Goal: Complete application form

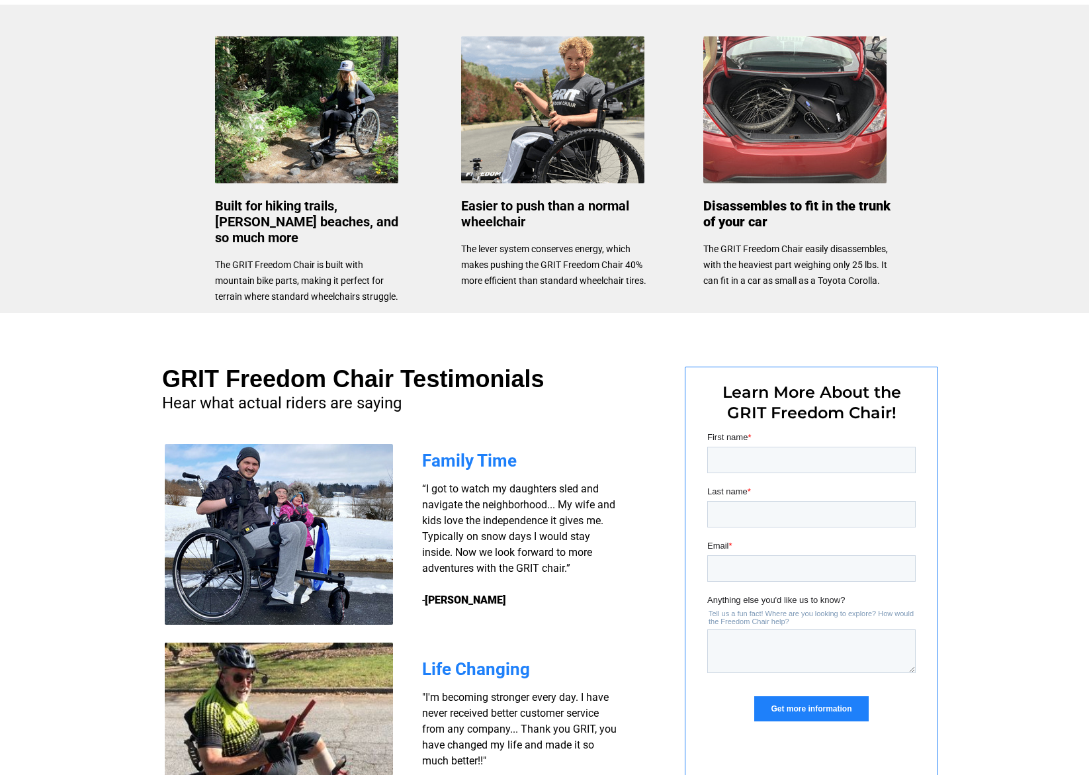
scroll to position [659, 0]
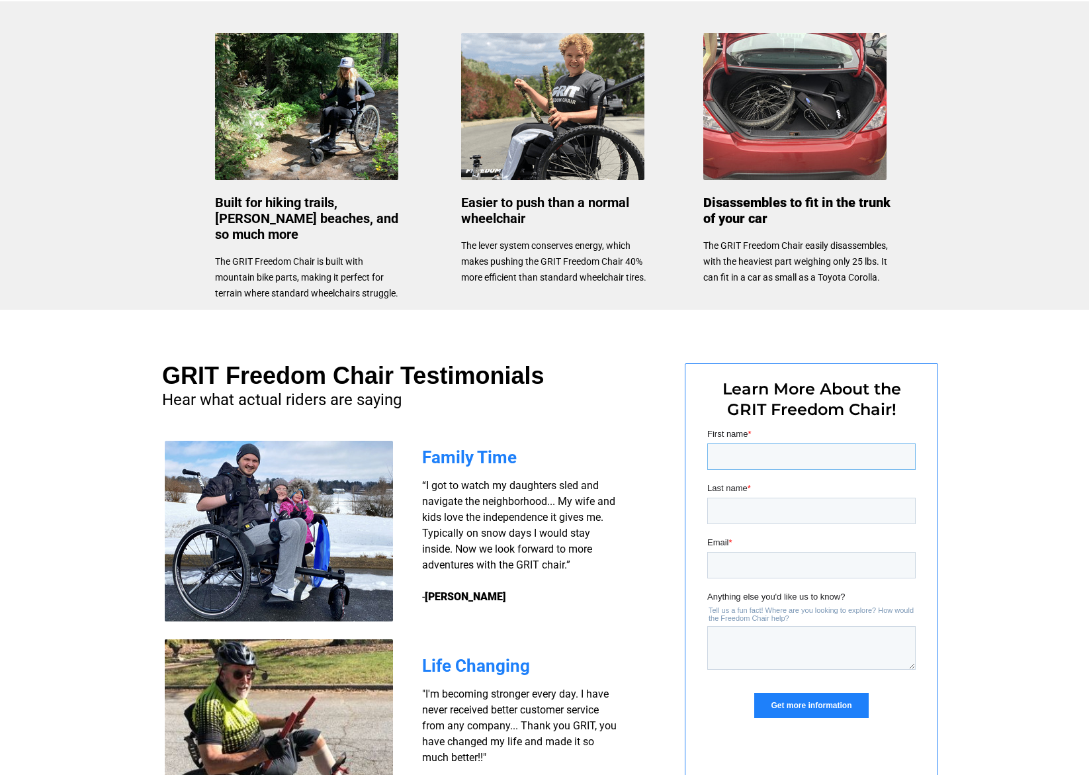
click at [729, 448] on input "First name *" at bounding box center [811, 456] width 208 height 26
click at [723, 450] on input "First name *" at bounding box center [811, 456] width 208 height 26
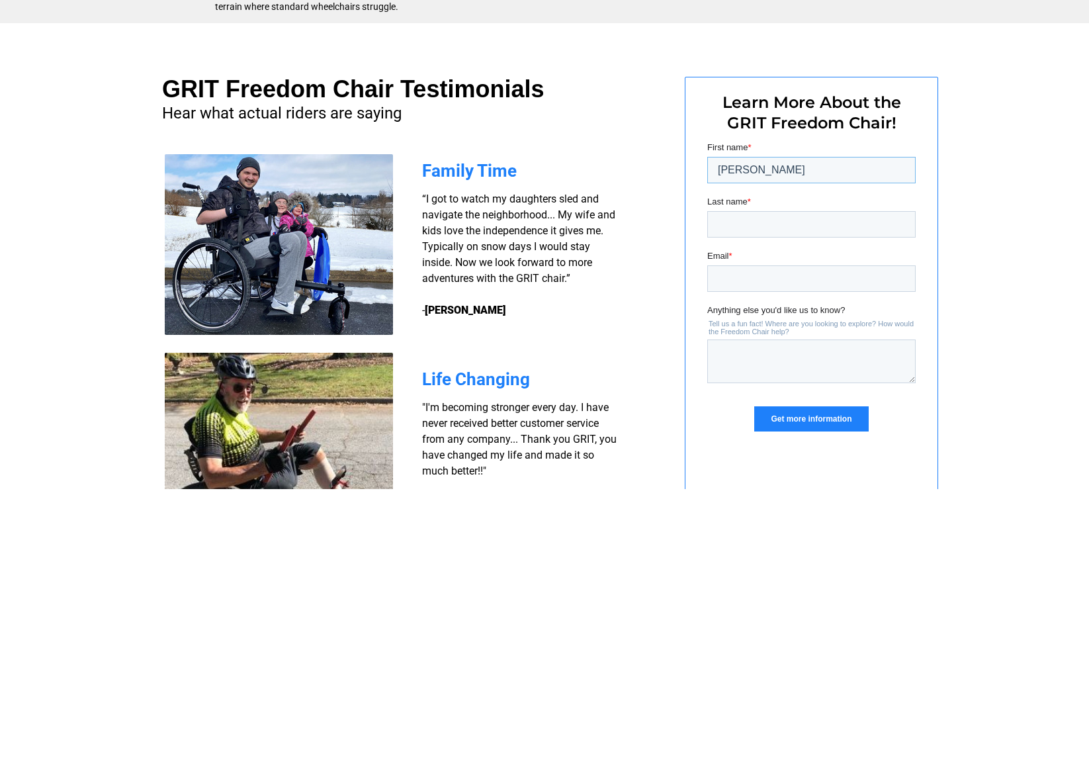
type input "[PERSON_NAME]"
click at [716, 222] on input "Last name *" at bounding box center [811, 224] width 208 height 26
type input "[PERSON_NAME]"
click at [708, 276] on input "Email *" at bounding box center [811, 278] width 208 height 26
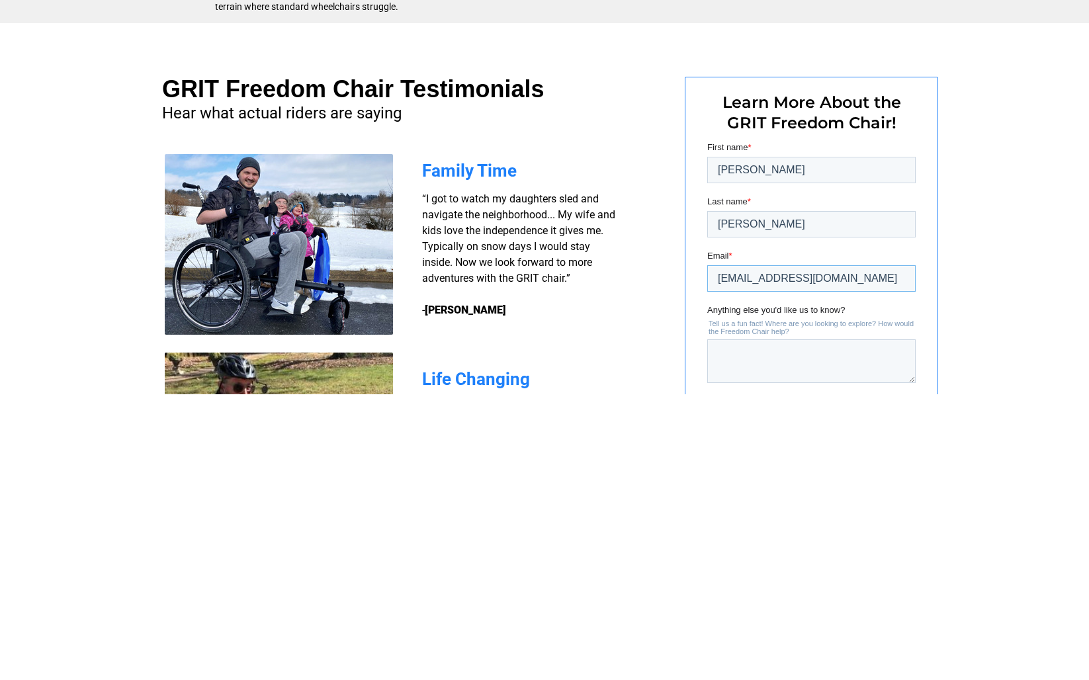
scroll to position [691, 0]
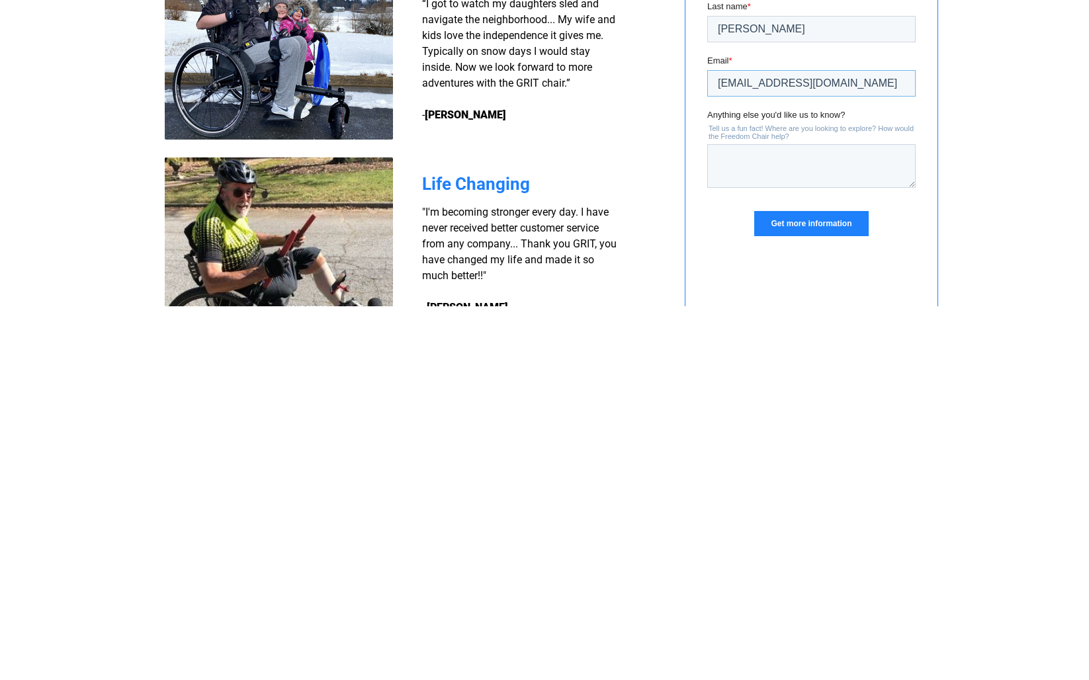
type input "[EMAIL_ADDRESS][DOMAIN_NAME]"
click at [794, 233] on input "Get more information" at bounding box center [811, 223] width 114 height 25
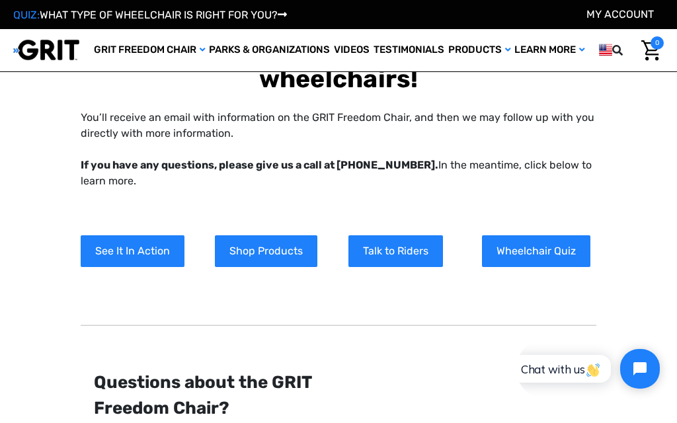
click at [511, 251] on link "Wheelchair Quiz" at bounding box center [536, 251] width 108 height 32
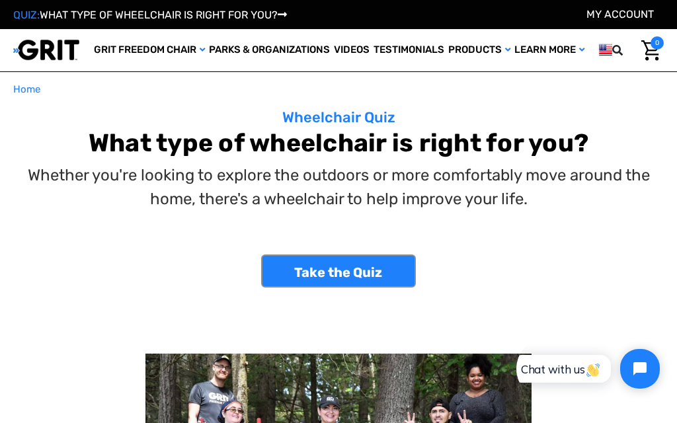
click at [357, 271] on link "Take the Quiz" at bounding box center [338, 271] width 155 height 33
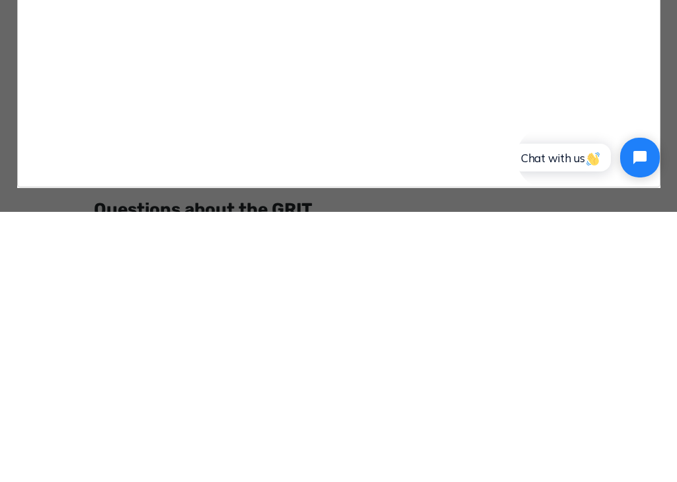
scroll to position [370, 0]
